Goal: Information Seeking & Learning: Learn about a topic

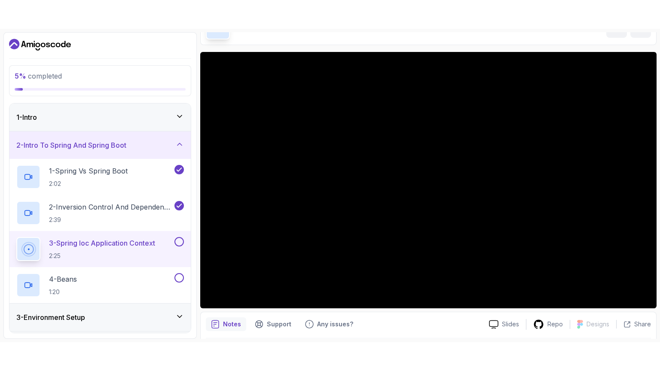
scroll to position [24, 0]
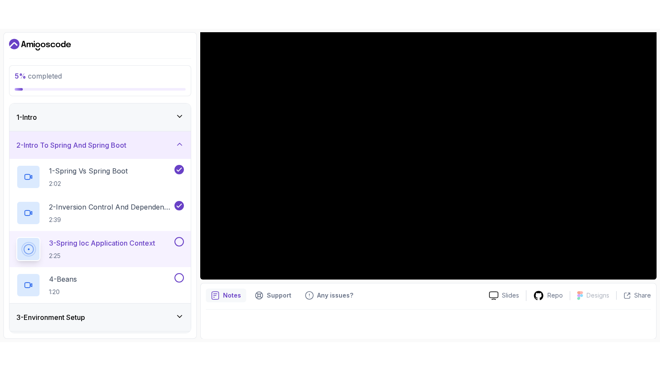
scroll to position [82, 0]
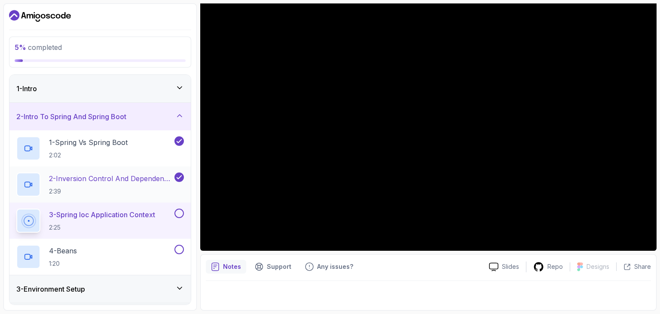
click at [79, 183] on p "2 - Inversion Control And Dependency Injection" at bounding box center [111, 178] width 124 height 10
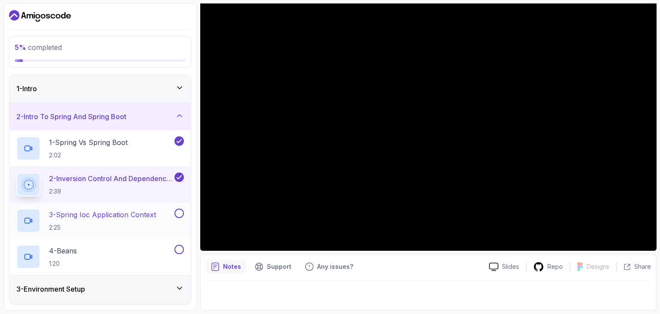
click at [99, 212] on p "3 - Spring Ioc Application Context" at bounding box center [102, 214] width 107 height 10
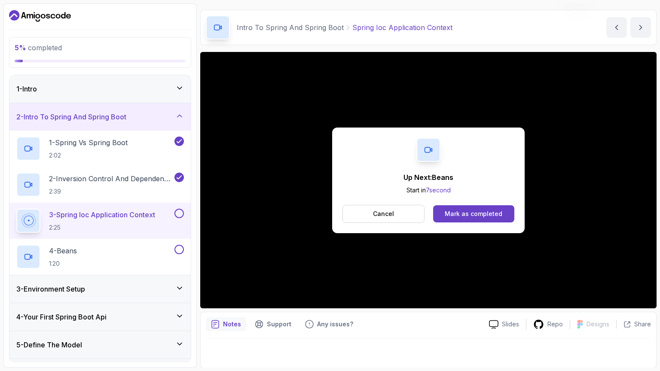
scroll to position [82, 0]
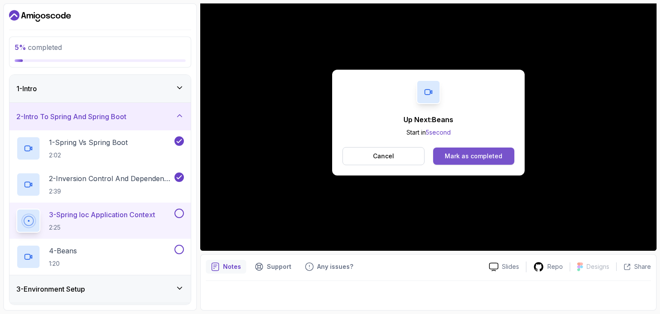
click at [481, 157] on div "Mark as completed" at bounding box center [474, 156] width 58 height 9
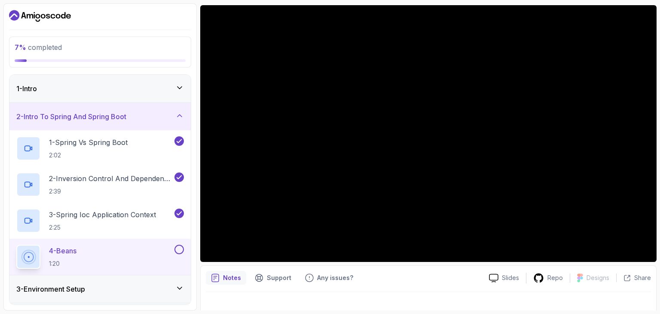
scroll to position [82, 0]
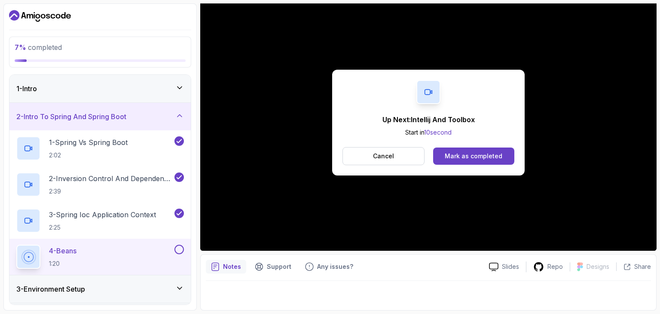
click at [565, 152] on div "Up Next: Intellij And Toolbox Start in 10 second Cancel Mark as completed" at bounding box center [428, 122] width 456 height 256
click at [390, 146] on div "Up Next: Intellij And Toolbox Start in 2 second Cancel Mark as completed" at bounding box center [428, 123] width 192 height 106
click at [390, 152] on p "Cancel" at bounding box center [383, 156] width 21 height 9
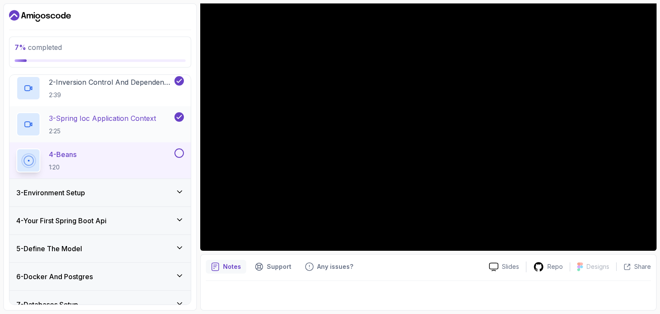
scroll to position [101, 0]
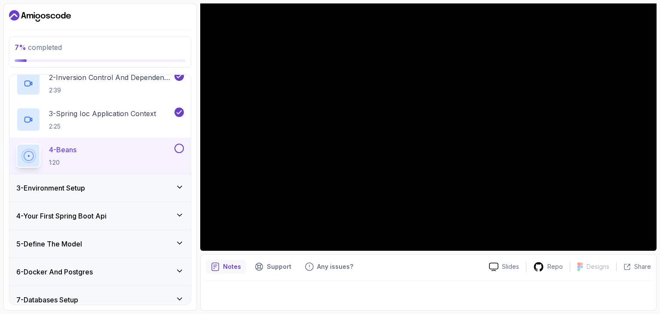
click at [171, 214] on div "4 - Your First Spring Boot Api" at bounding box center [100, 216] width 168 height 10
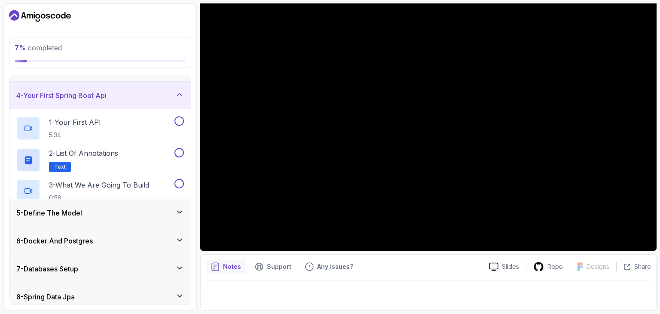
scroll to position [58, 0]
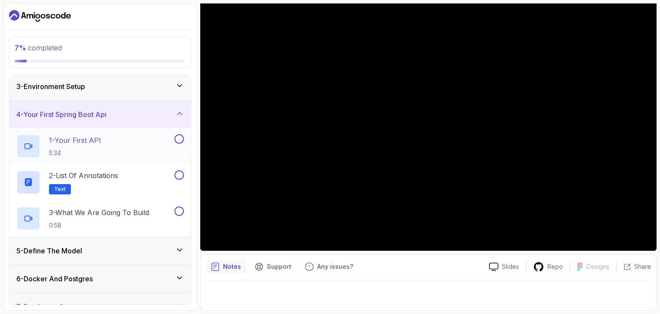
click at [86, 137] on p "1 - Your First API" at bounding box center [75, 140] width 52 height 10
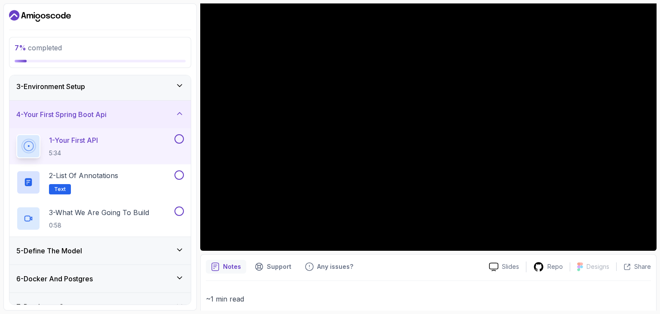
click at [177, 84] on icon at bounding box center [179, 85] width 9 height 9
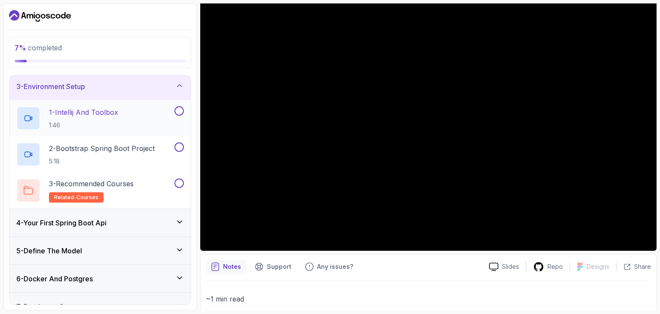
click at [179, 110] on button at bounding box center [178, 110] width 9 height 9
click at [180, 146] on button at bounding box center [178, 146] width 9 height 9
click at [122, 189] on h2 "3 - Recommended Courses related-courses" at bounding box center [91, 190] width 85 height 24
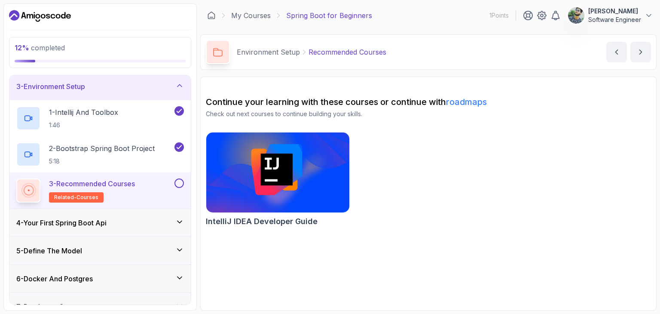
click at [277, 167] on img at bounding box center [278, 172] width 150 height 84
click at [180, 184] on button at bounding box center [178, 182] width 9 height 9
click at [180, 219] on icon at bounding box center [179, 221] width 9 height 9
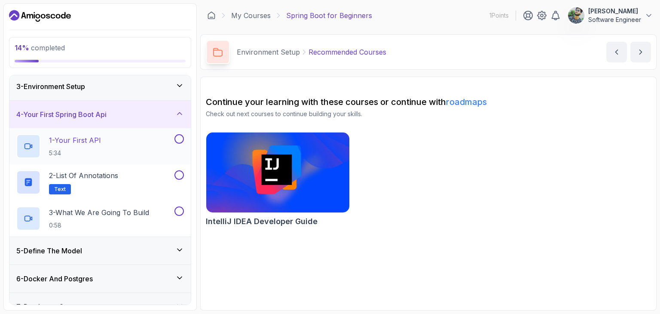
click at [90, 144] on h2 "1 - Your First API 5:34" at bounding box center [75, 146] width 52 height 22
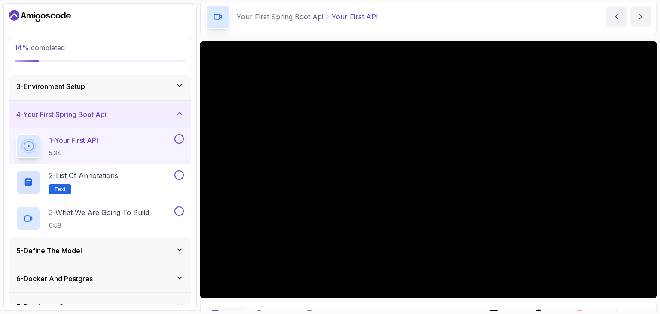
scroll to position [36, 0]
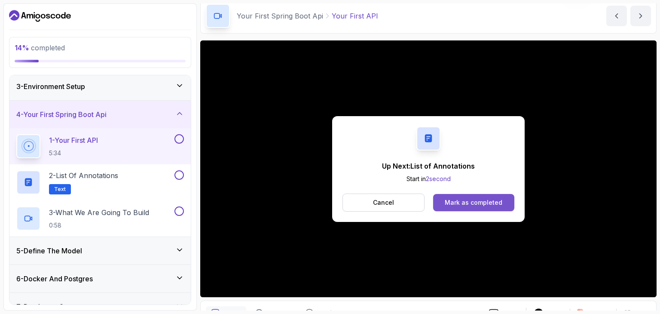
click at [477, 203] on div "Mark as completed" at bounding box center [474, 202] width 58 height 9
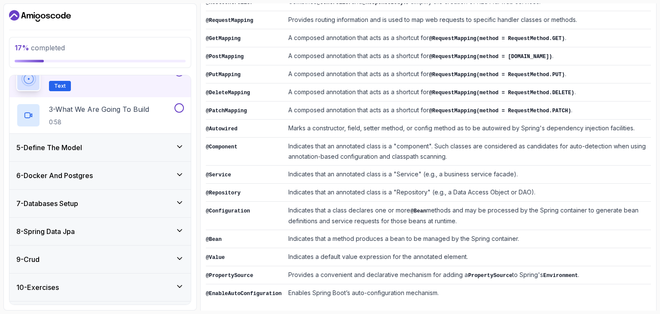
scroll to position [165, 0]
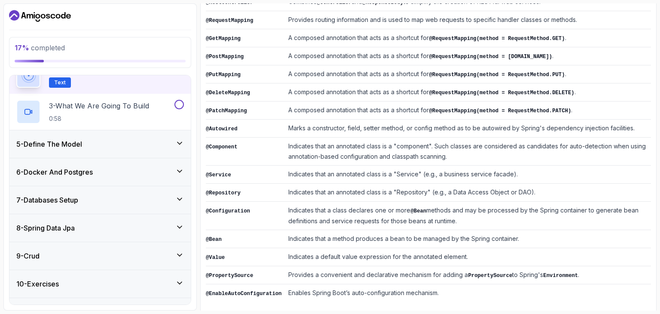
click at [177, 140] on icon at bounding box center [179, 143] width 9 height 9
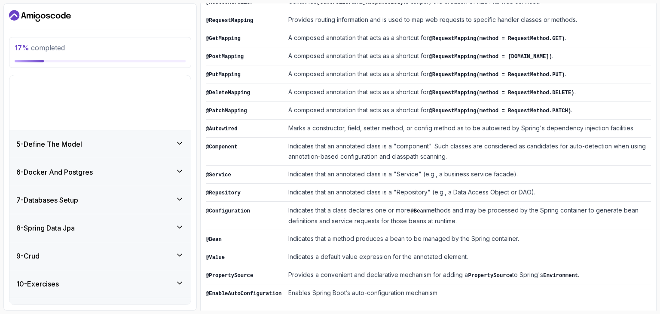
scroll to position [104, 0]
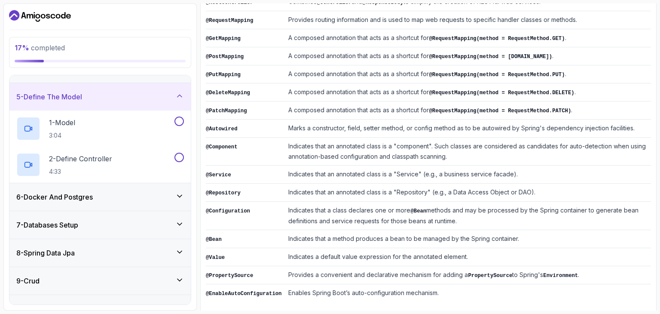
click at [180, 196] on icon at bounding box center [179, 196] width 9 height 9
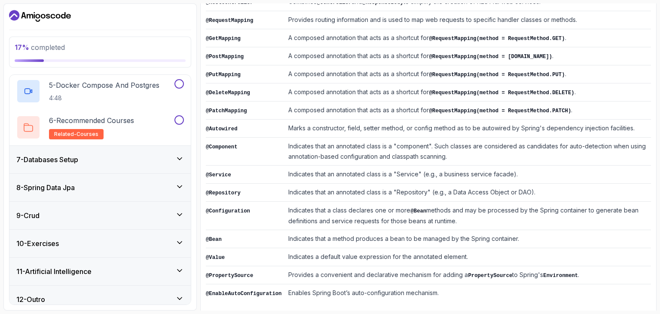
scroll to position [314, 0]
click at [180, 153] on icon at bounding box center [179, 157] width 9 height 9
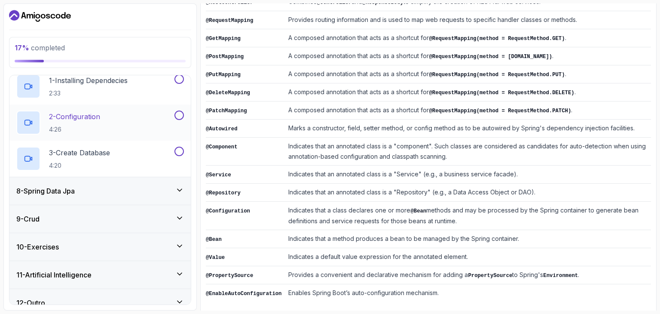
scroll to position [212, 0]
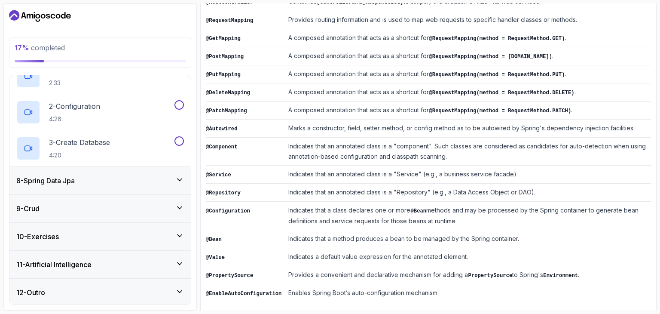
click at [181, 177] on icon at bounding box center [179, 179] width 9 height 9
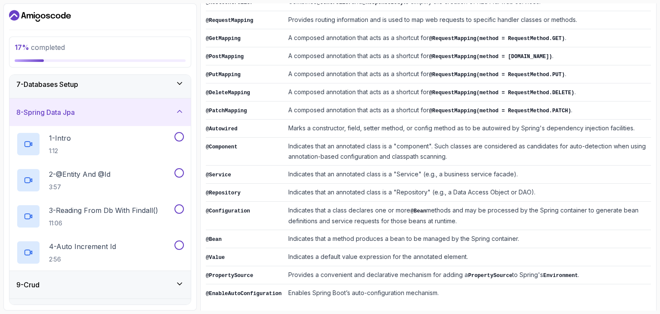
scroll to position [170, 0]
click at [179, 109] on icon at bounding box center [179, 113] width 9 height 9
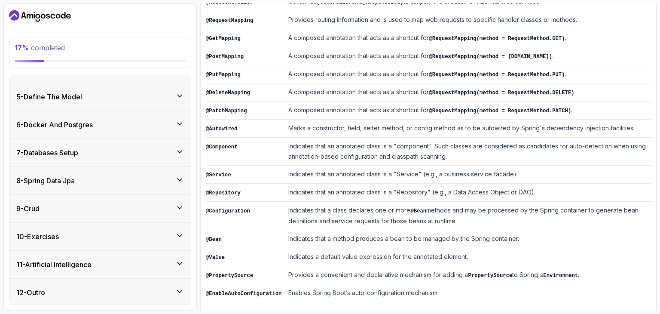
scroll to position [0, 0]
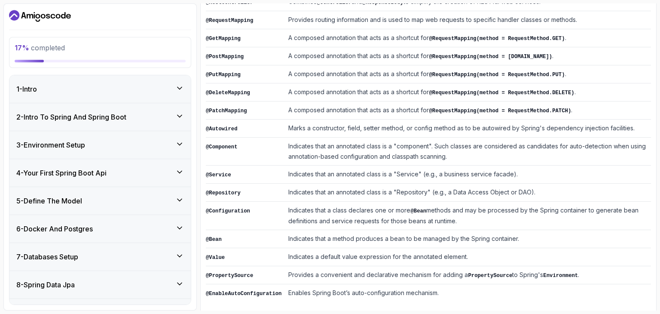
click at [183, 165] on div "4 - Your First Spring Boot Api" at bounding box center [99, 172] width 181 height 27
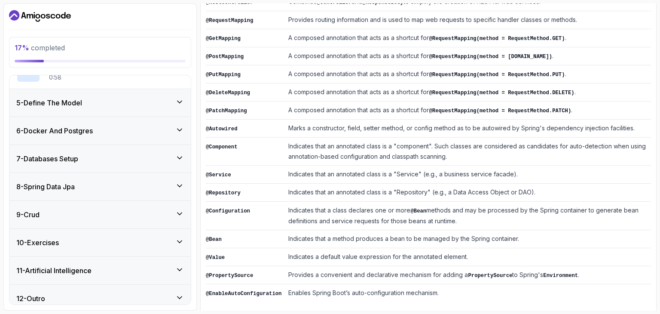
scroll to position [212, 0]
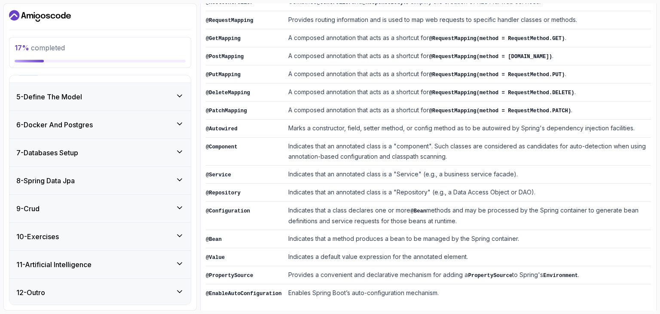
click at [182, 268] on div "11 - Artificial Intelligence" at bounding box center [99, 263] width 181 height 27
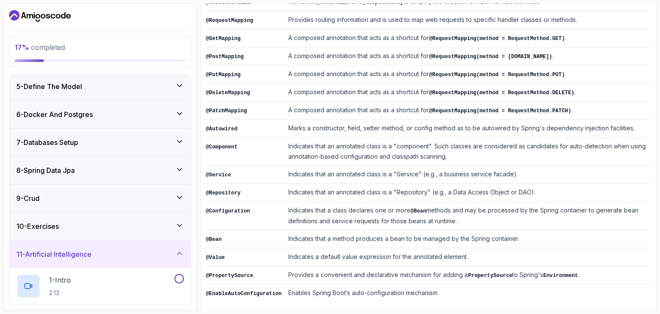
scroll to position [119, 0]
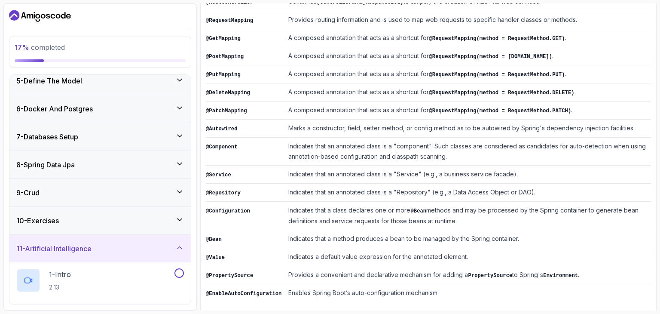
click at [182, 250] on div "11 - Artificial Intelligence" at bounding box center [100, 248] width 168 height 10
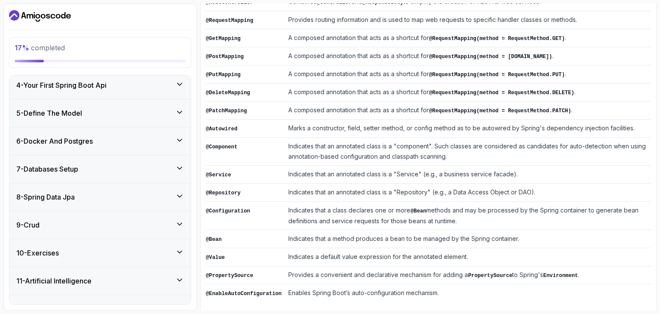
scroll to position [104, 0]
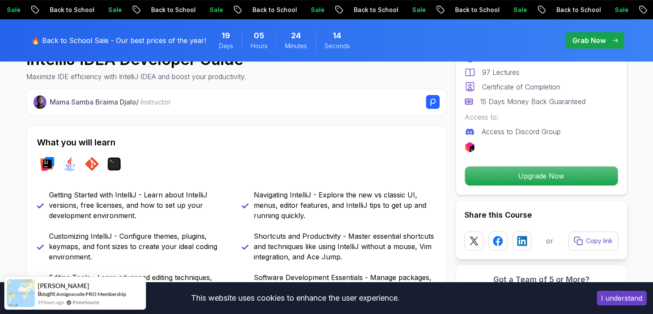
scroll to position [316, 0]
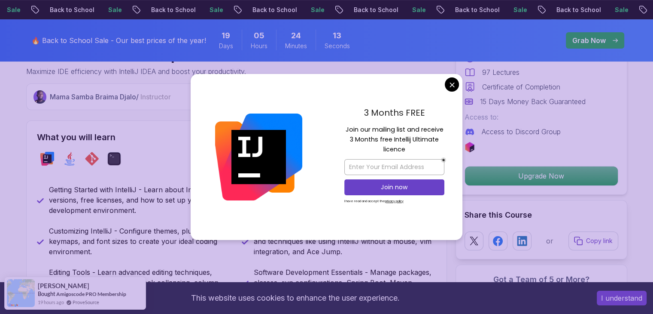
click at [616, 296] on button "I understand" at bounding box center [622, 297] width 50 height 15
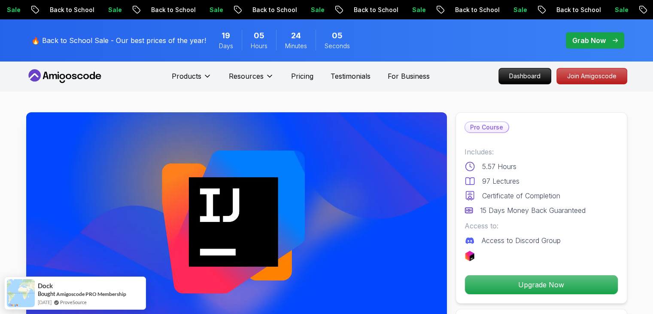
scroll to position [0, 0]
